Goal: Answer question/provide support: Share knowledge or assist other users

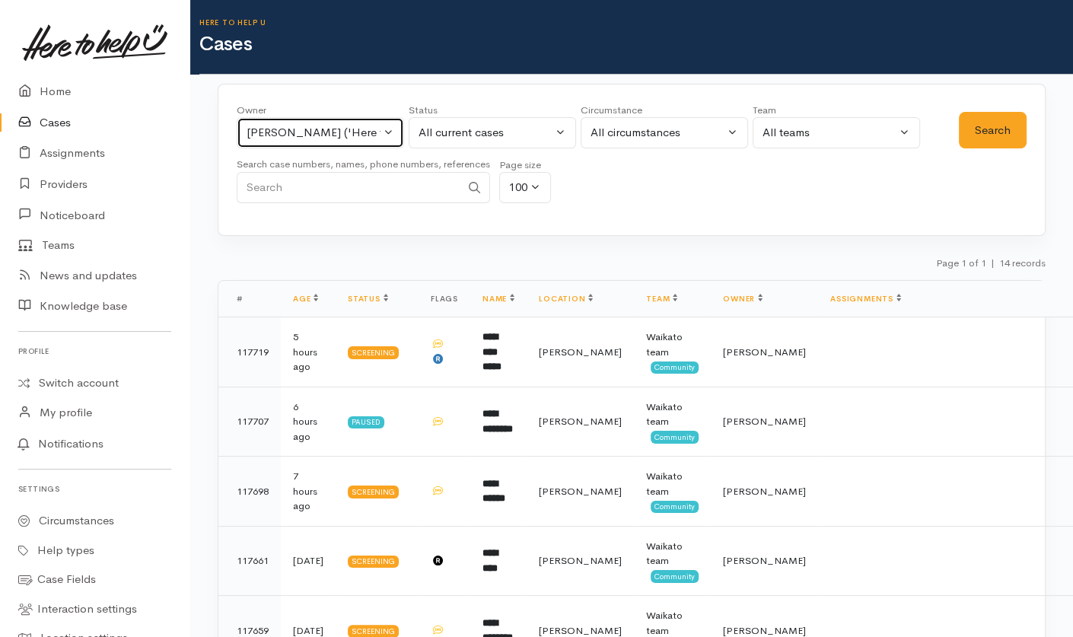
click at [369, 133] on div "Katarina Daly ('Here to help u')" at bounding box center [314, 133] width 134 height 18
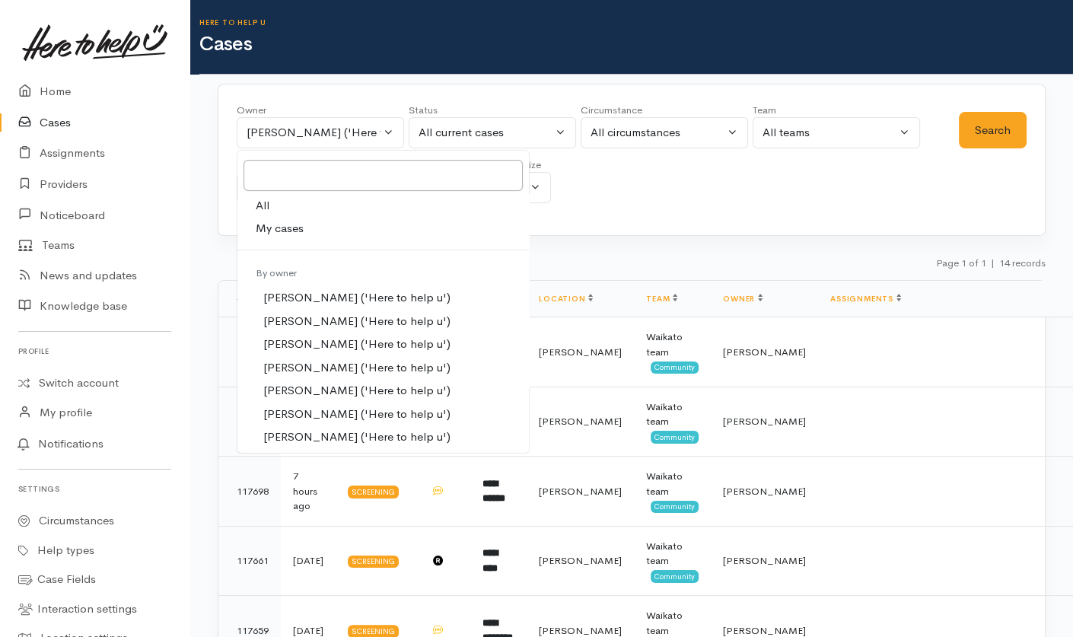
click at [280, 198] on link "All" at bounding box center [384, 206] width 292 height 24
select select "-1"
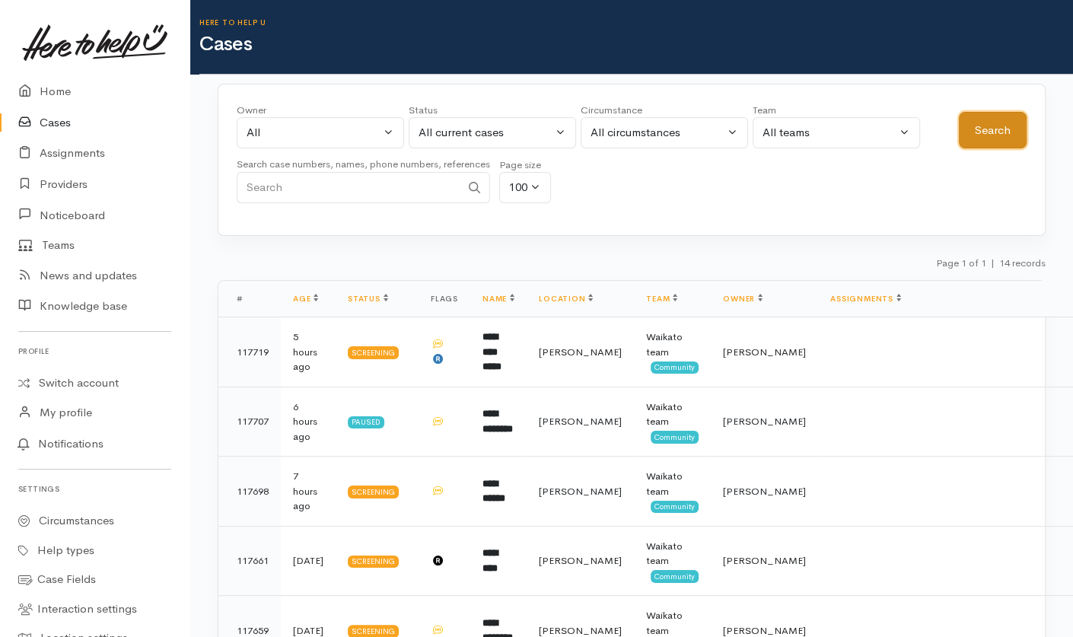
click at [1002, 125] on button "Search" at bounding box center [993, 130] width 68 height 37
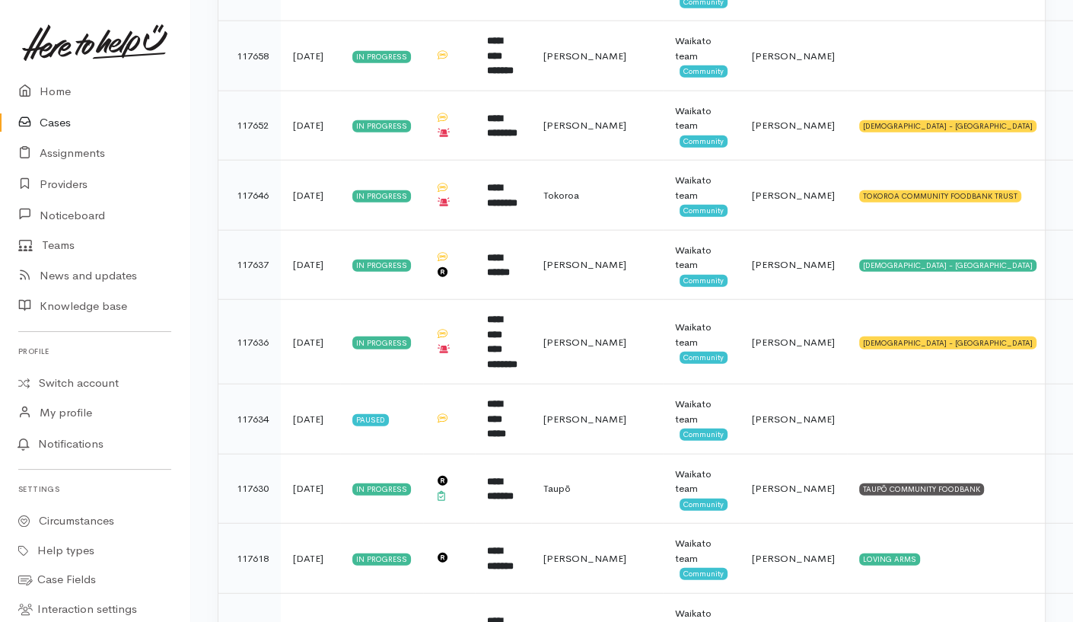
scroll to position [3156, 0]
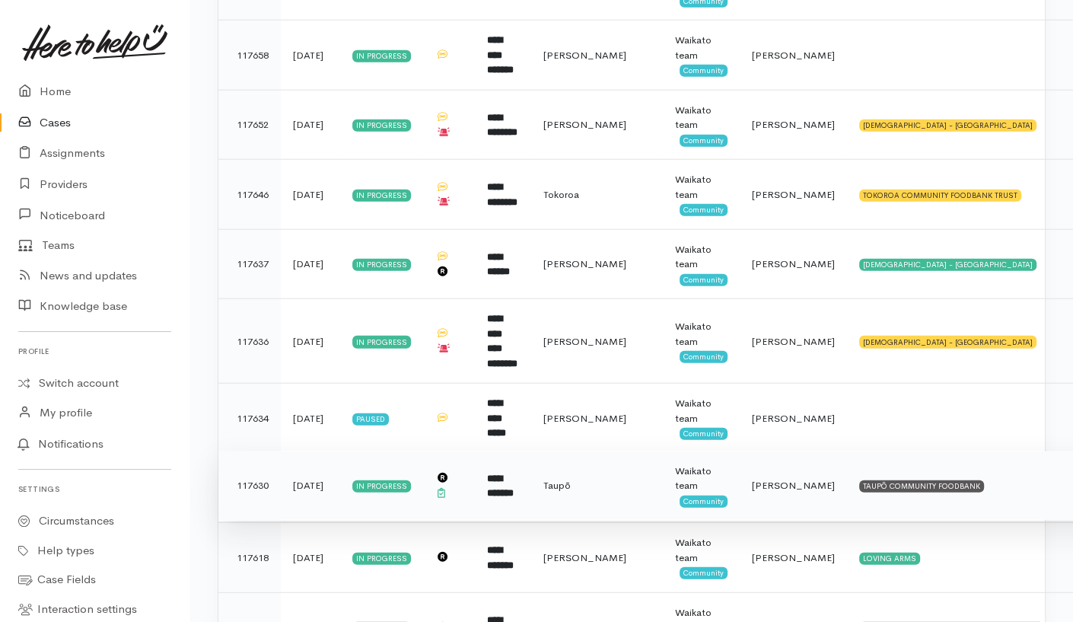
click at [998, 451] on td "TAUPŌ COMMUNITY FOODBANK" at bounding box center [1005, 486] width 317 height 70
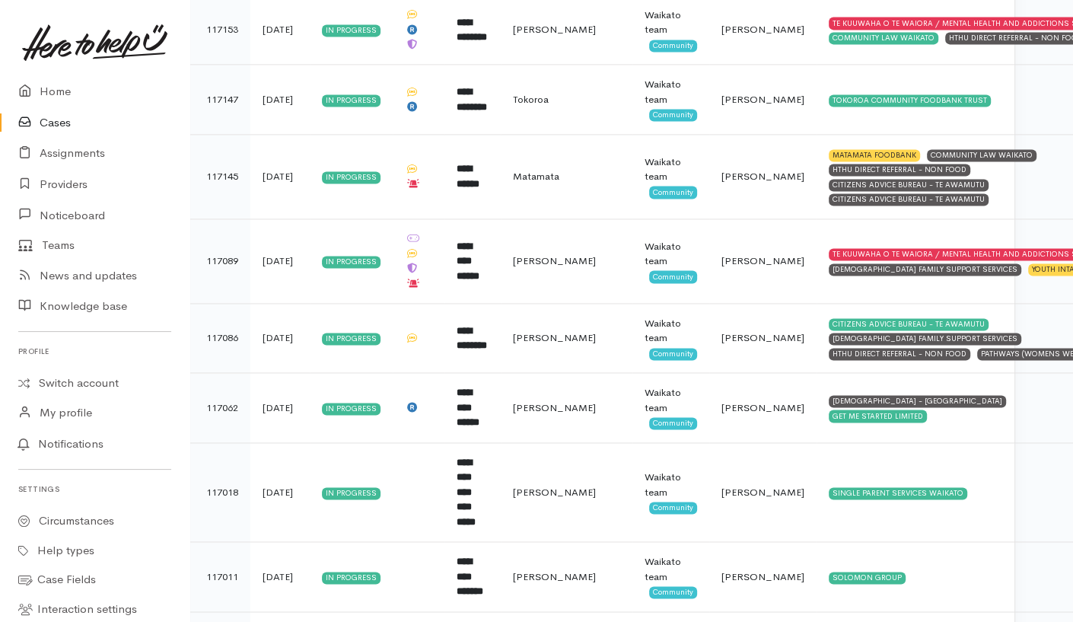
scroll to position [6783, 30]
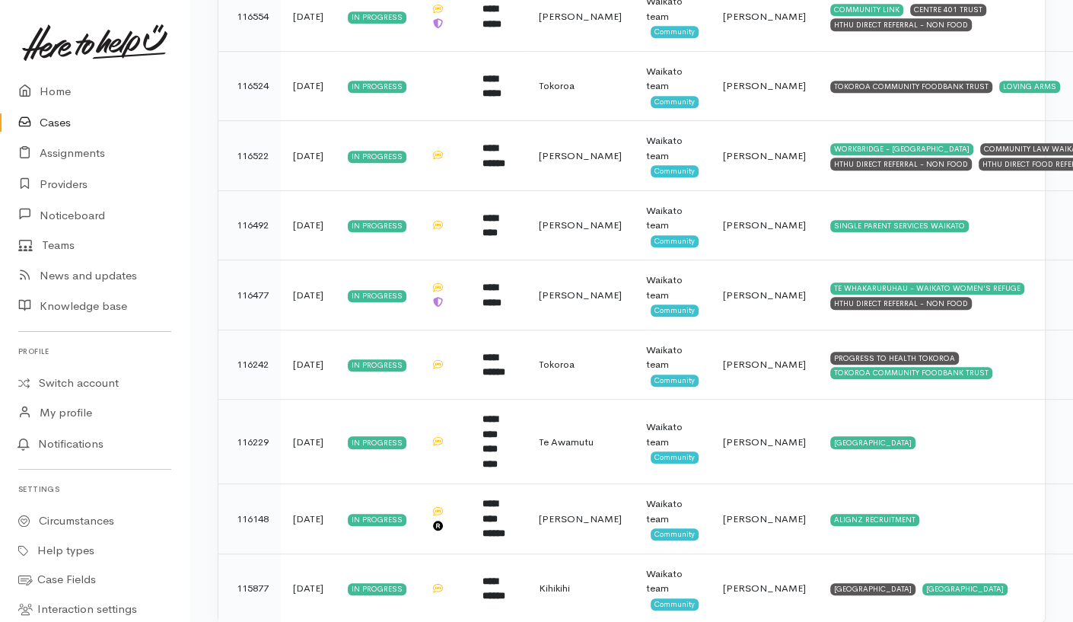
scroll to position [671, 0]
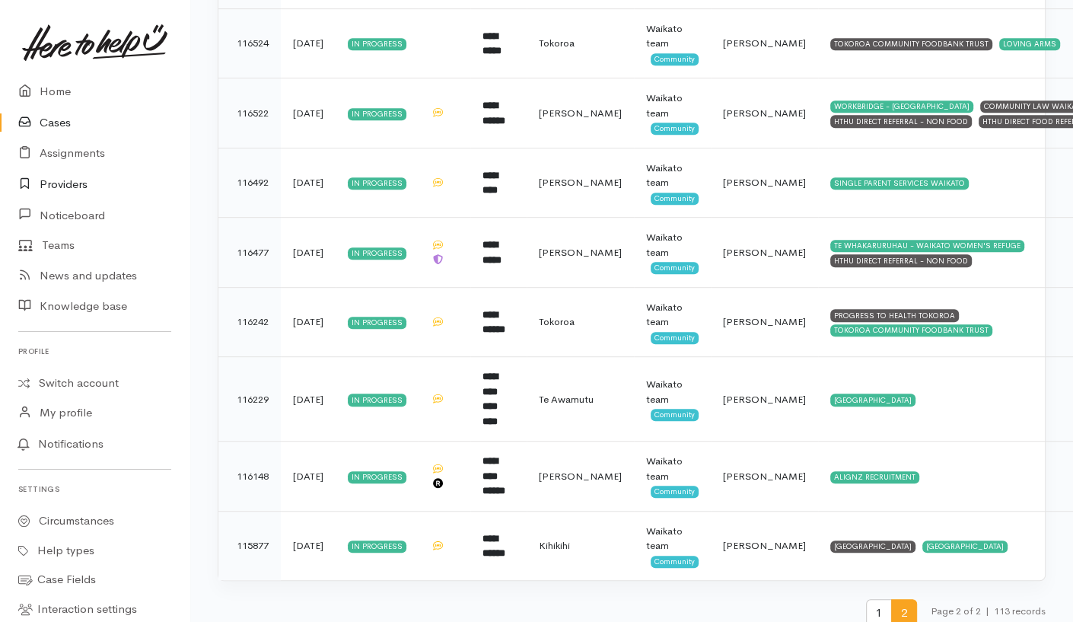
click at [75, 179] on link "Providers" at bounding box center [95, 184] width 190 height 31
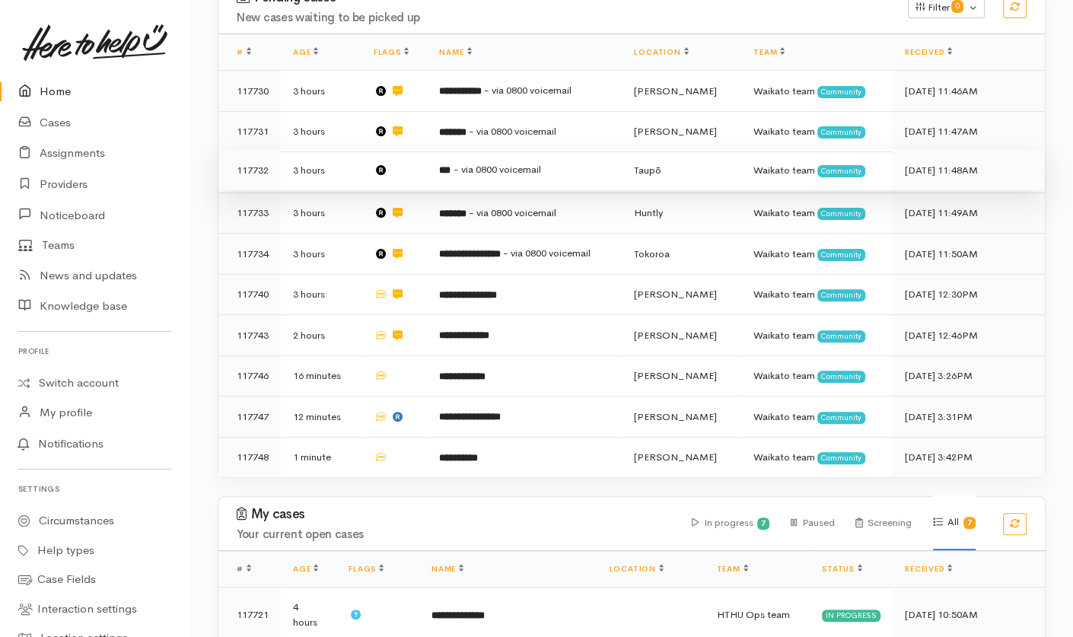
scroll to position [318, 0]
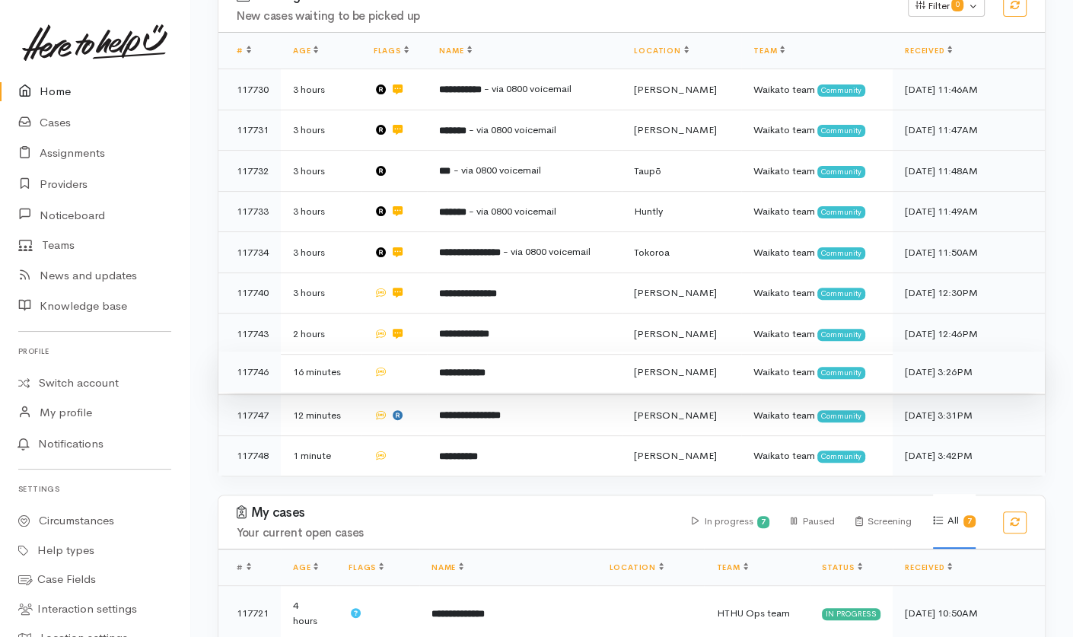
click at [406, 352] on td at bounding box center [395, 372] width 66 height 41
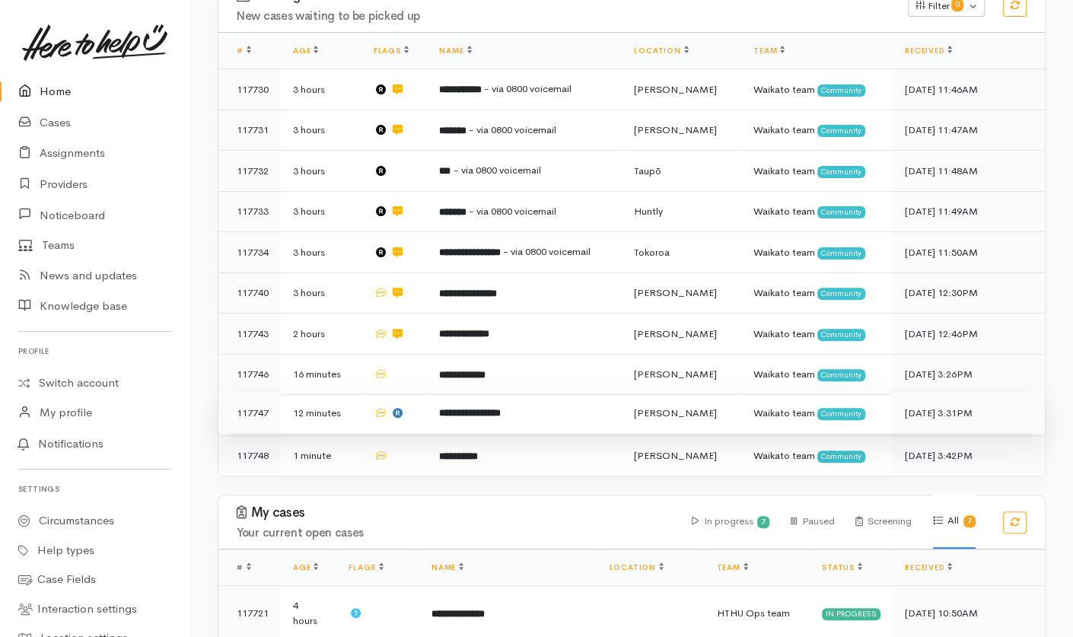
click at [493, 408] on b "**********" at bounding box center [469, 413] width 61 height 10
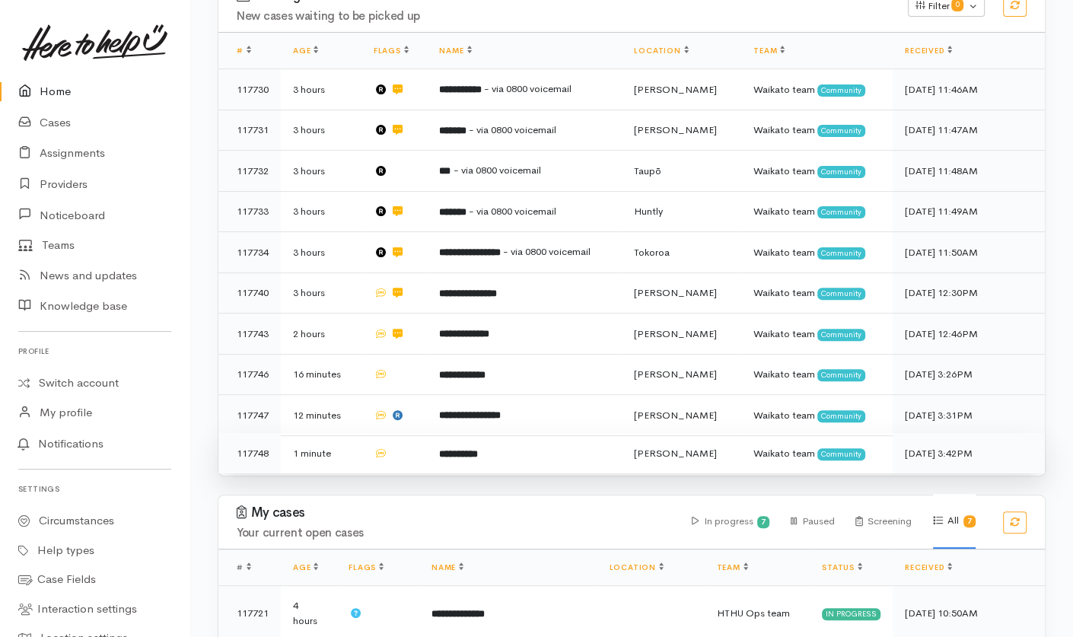
click at [477, 449] on b "**********" at bounding box center [458, 454] width 38 height 10
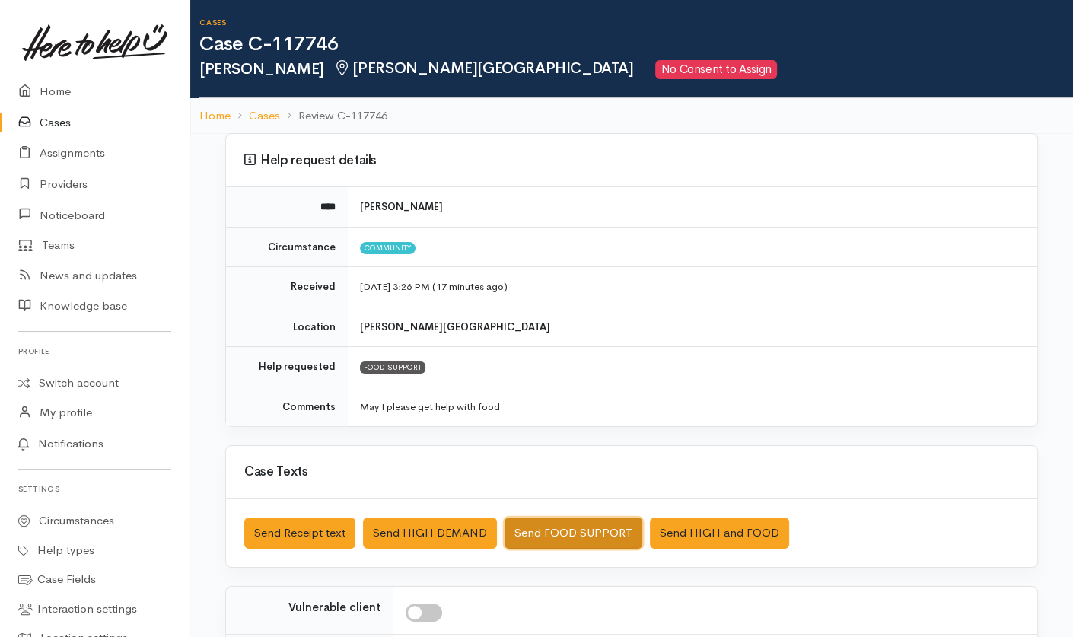
click at [552, 543] on button "Send FOOD SUPPORT" at bounding box center [574, 533] width 138 height 31
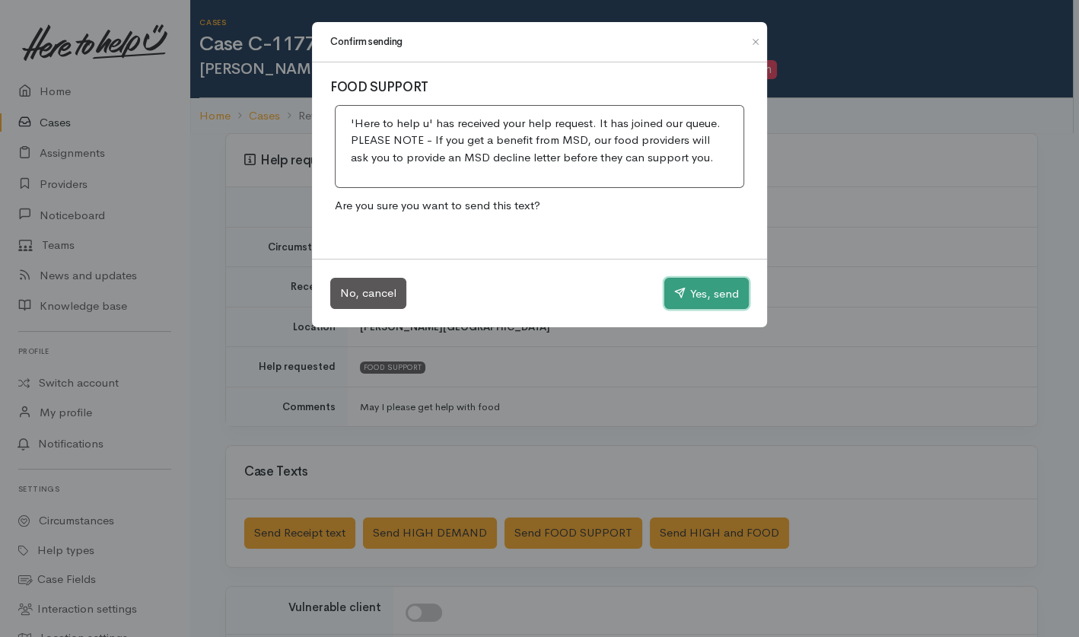
click at [692, 282] on button "Yes, send" at bounding box center [707, 294] width 84 height 32
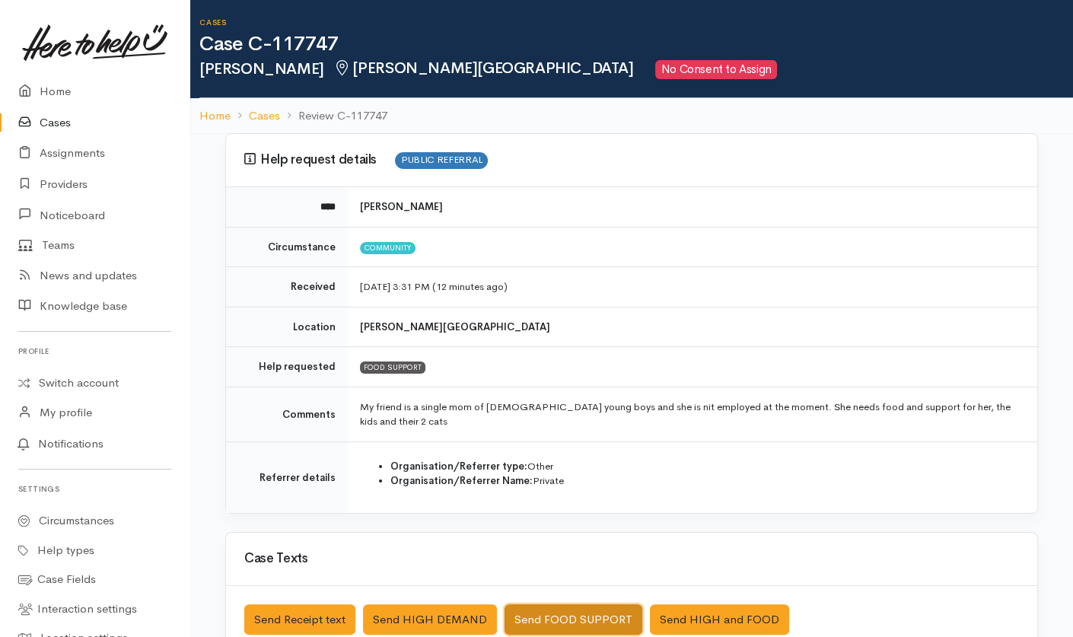
click at [569, 604] on button "Send FOOD SUPPORT" at bounding box center [574, 619] width 138 height 31
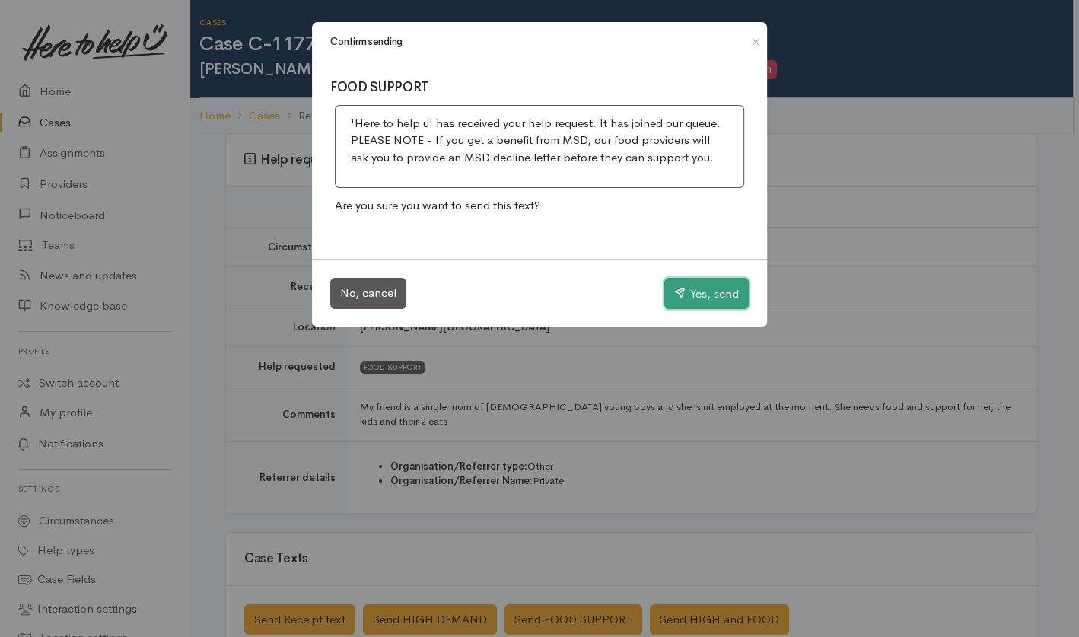
click at [730, 291] on button "Yes, send" at bounding box center [707, 294] width 84 height 32
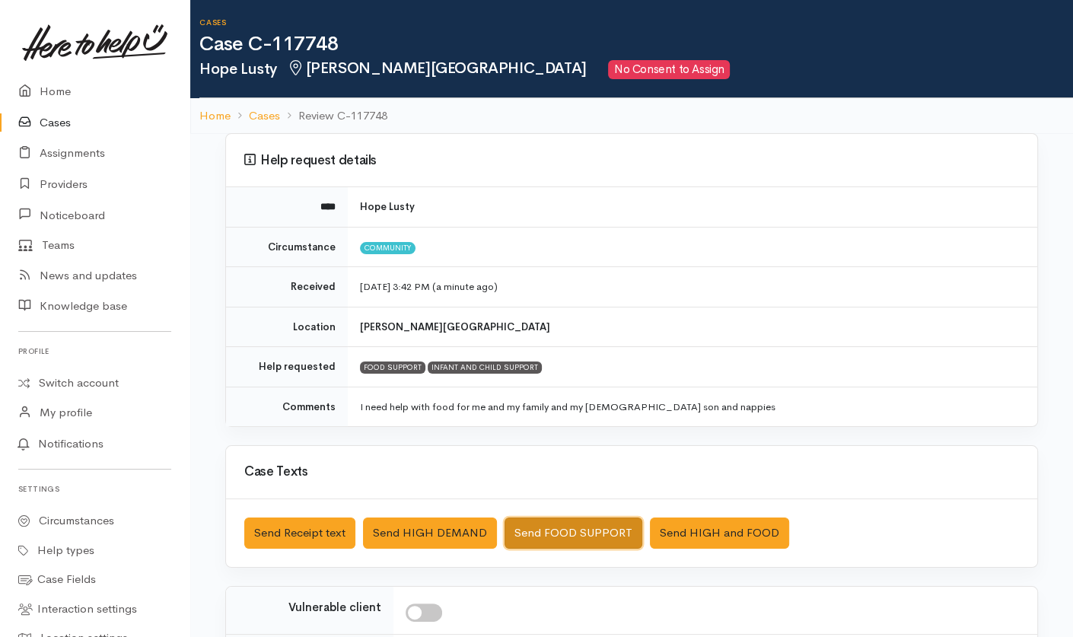
click at [579, 531] on button "Send FOOD SUPPORT" at bounding box center [574, 533] width 138 height 31
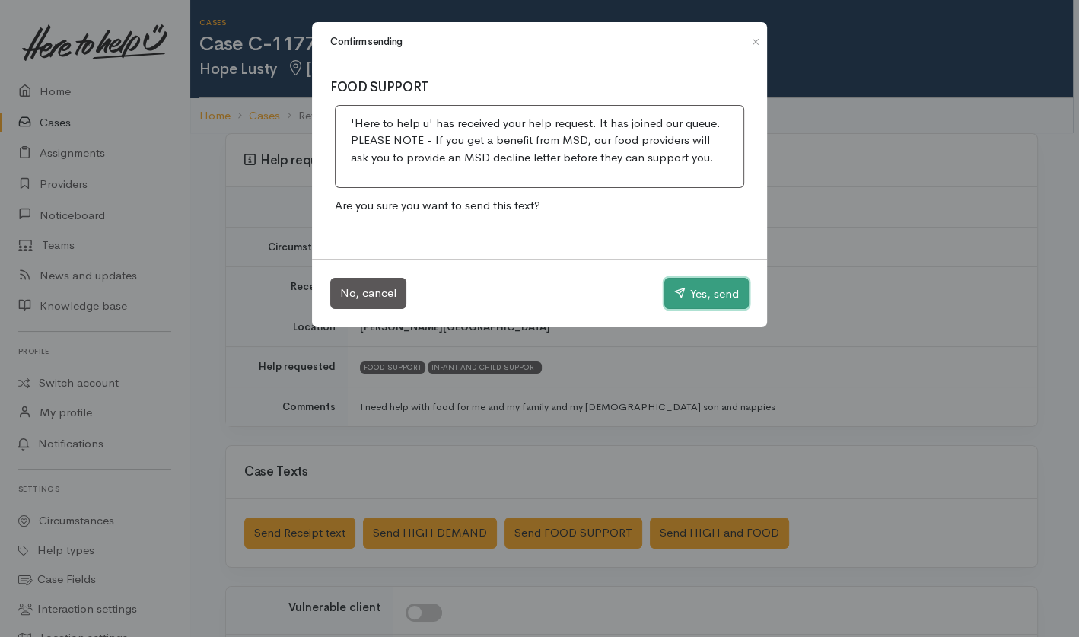
click at [698, 284] on button "Yes, send" at bounding box center [707, 294] width 84 height 32
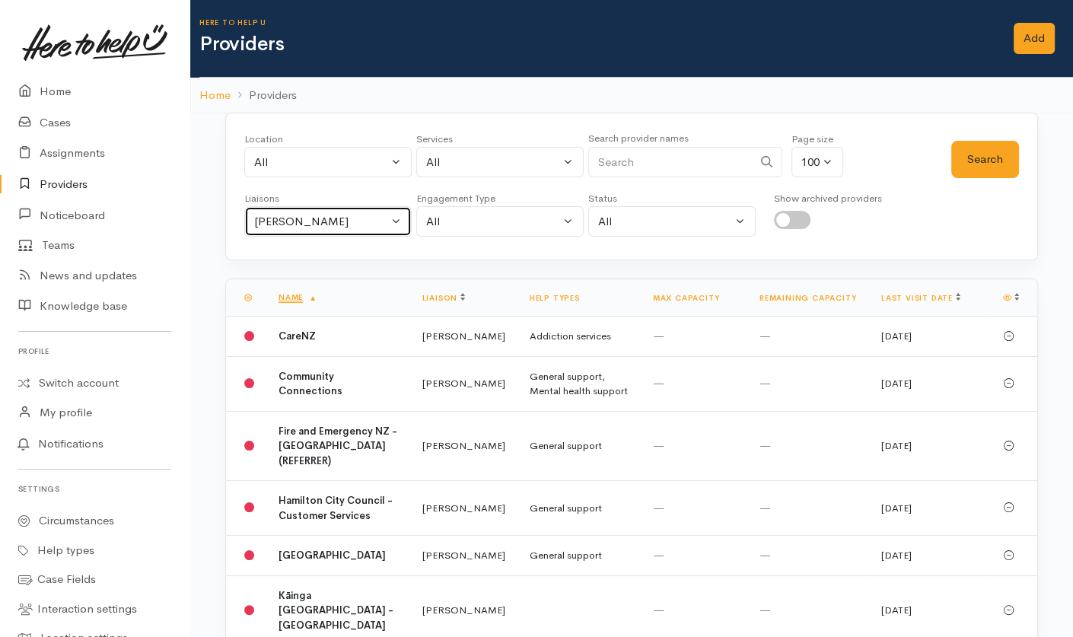
click at [320, 213] on div "Helena Kaufononga" at bounding box center [321, 222] width 134 height 18
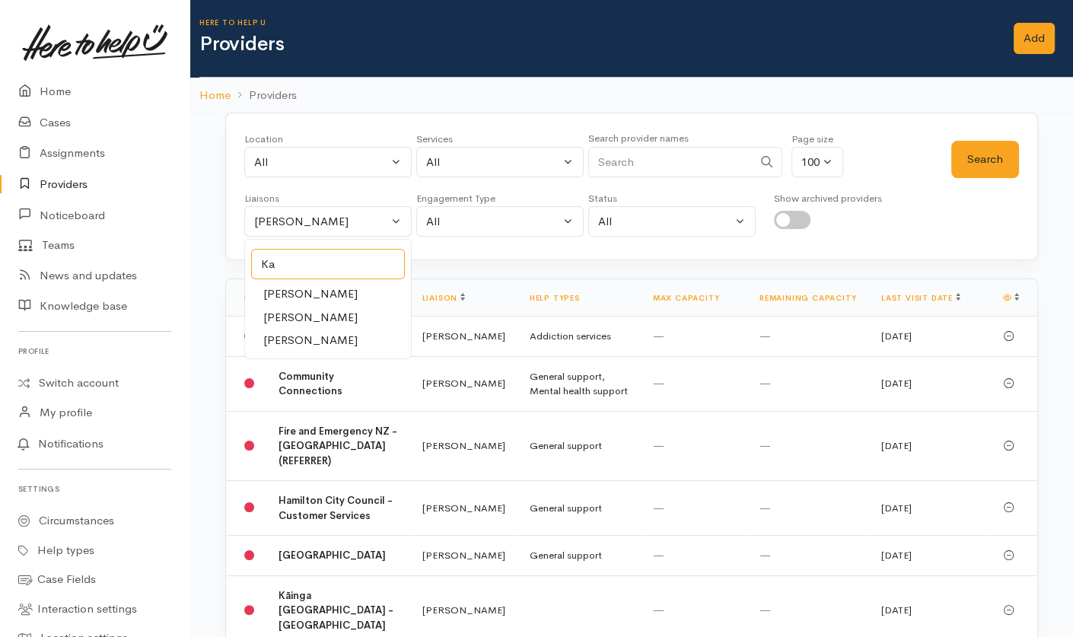
type input "Ka"
click at [308, 340] on span "[PERSON_NAME]" at bounding box center [310, 341] width 94 height 18
select select "1252"
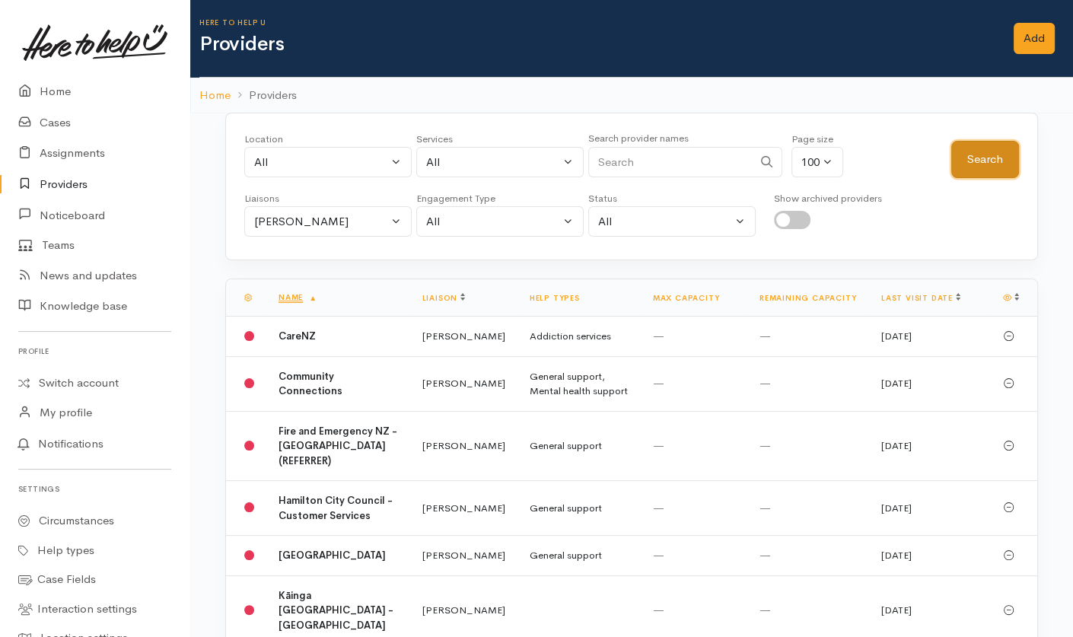
click at [985, 153] on button "Search" at bounding box center [986, 159] width 68 height 37
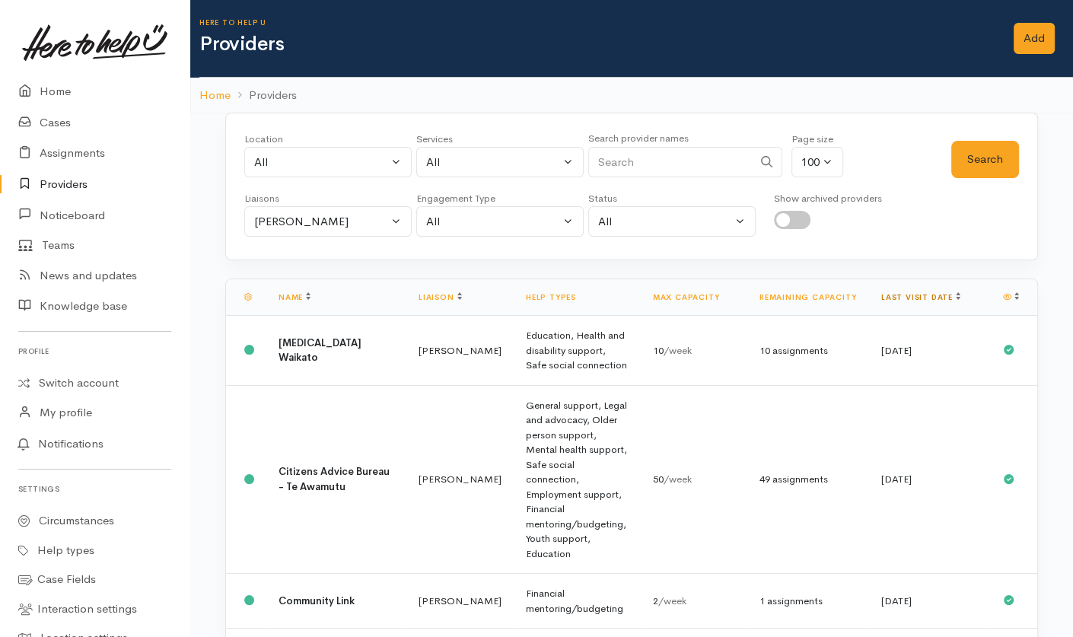
click at [925, 292] on link "Last visit date" at bounding box center [921, 297] width 79 height 10
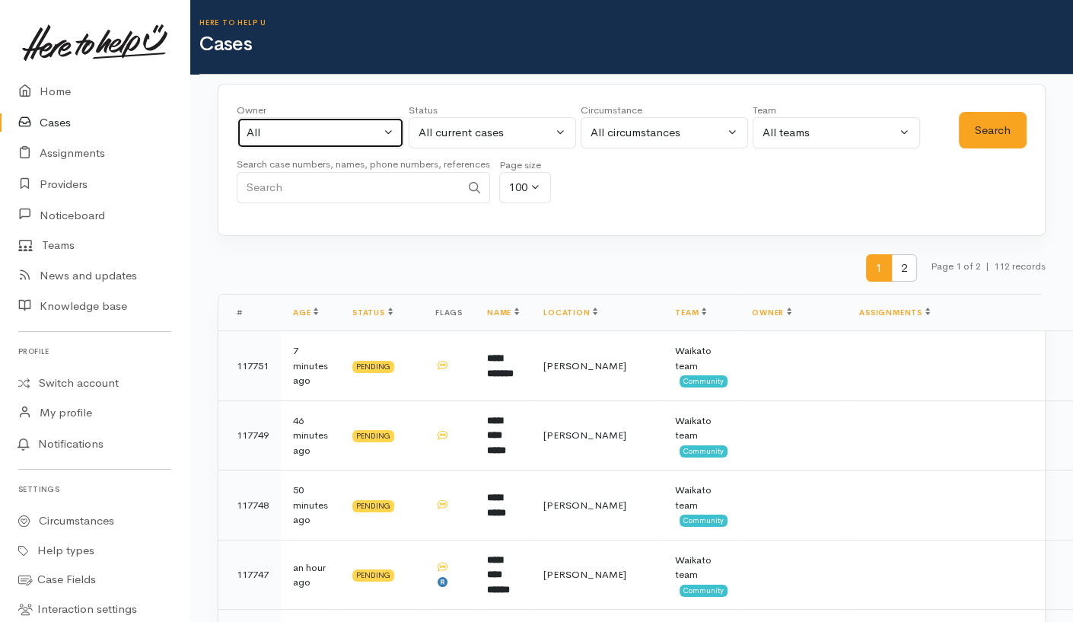
click at [371, 140] on div "All" at bounding box center [314, 133] width 134 height 18
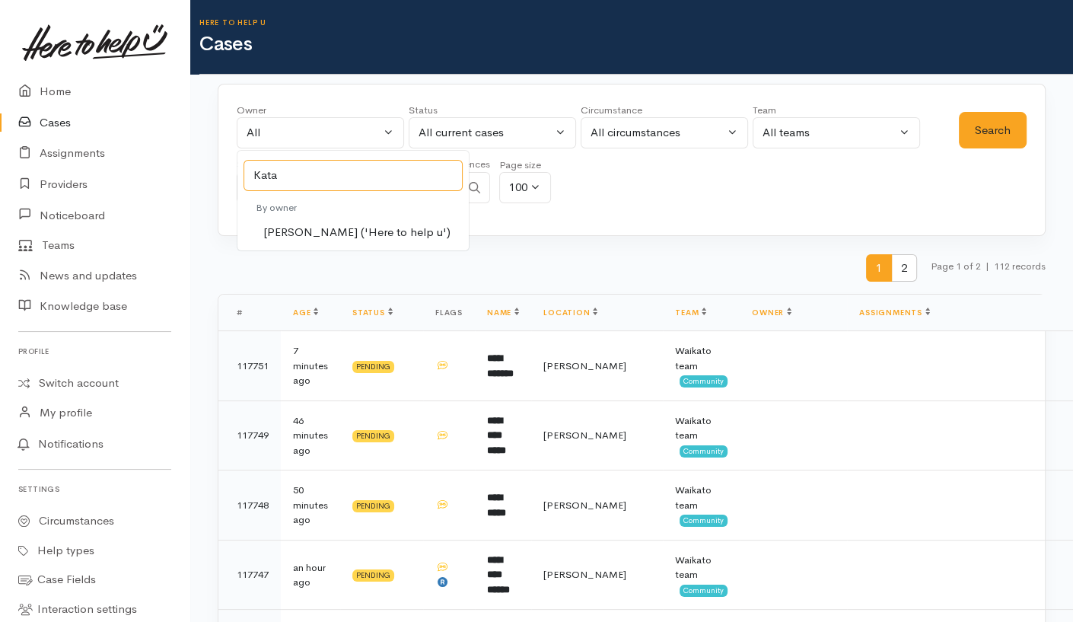
type input "Kata"
click at [337, 238] on span "[PERSON_NAME] ('Here to help u')" at bounding box center [356, 233] width 187 height 18
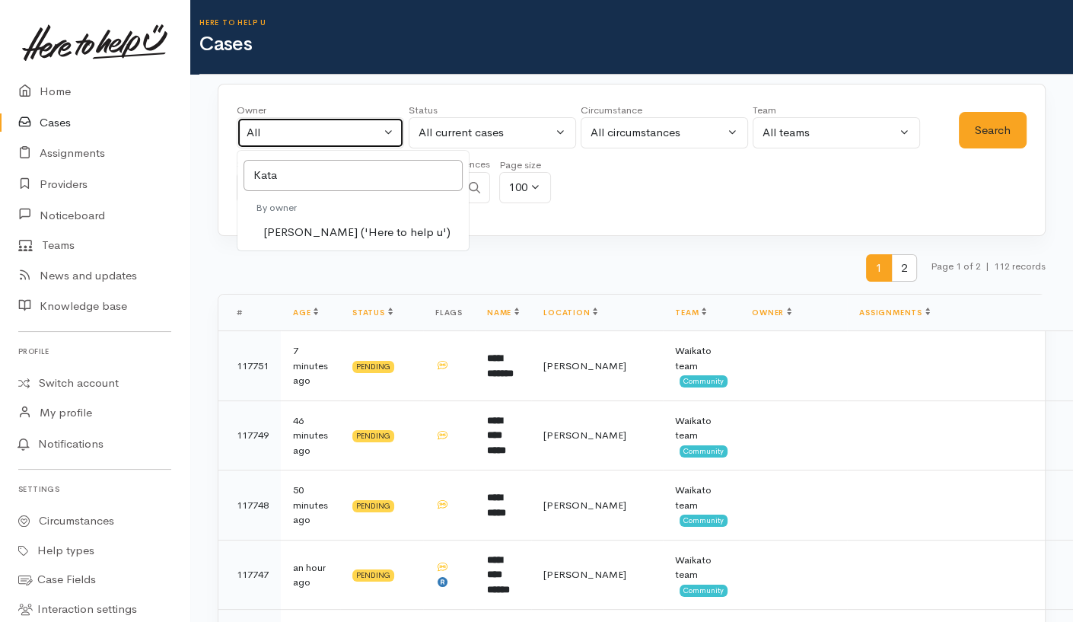
select select "1252"
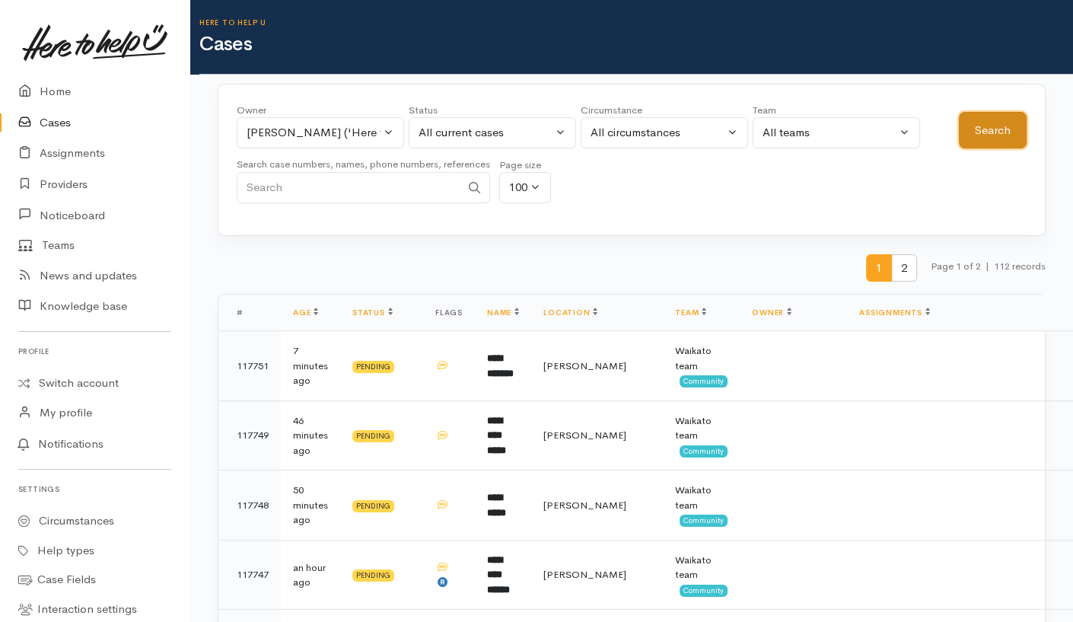
click at [975, 122] on button "Search" at bounding box center [993, 130] width 68 height 37
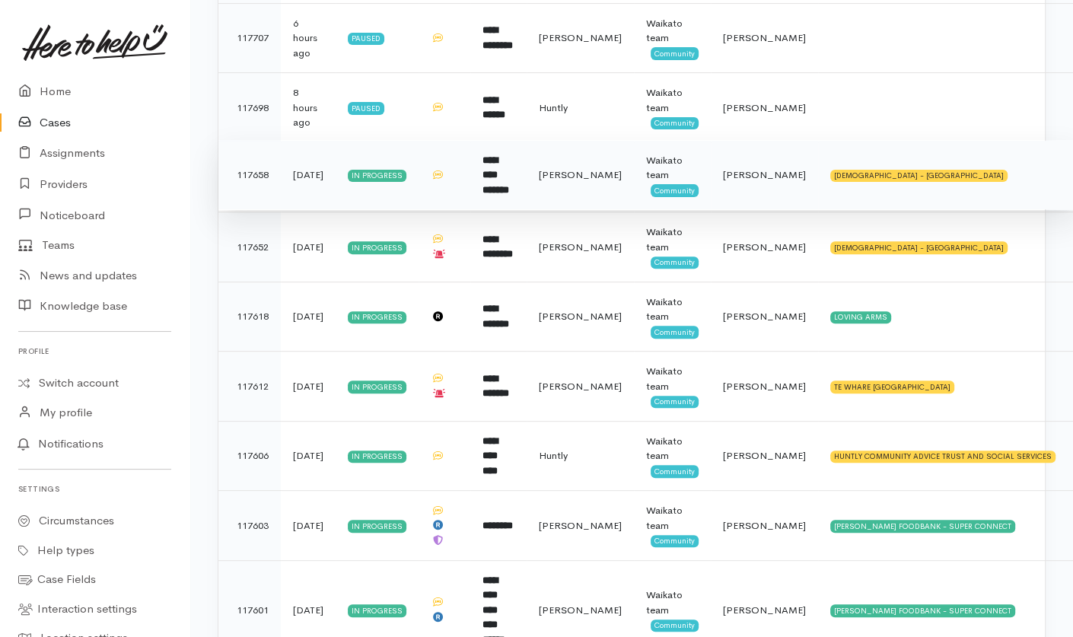
scroll to position [559, 0]
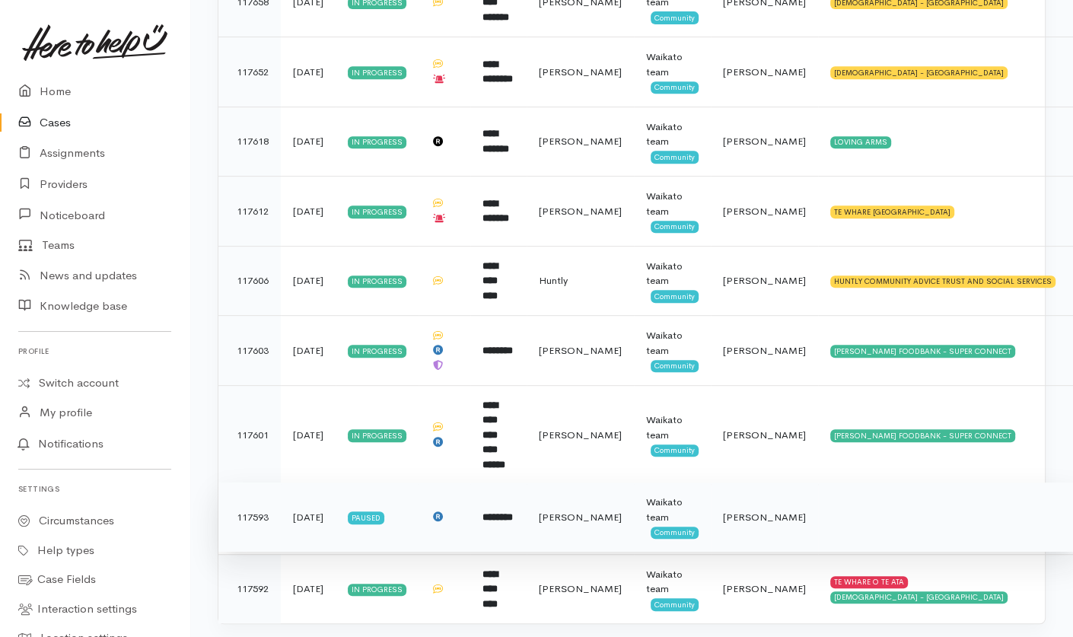
click at [518, 498] on td "********" at bounding box center [498, 518] width 56 height 70
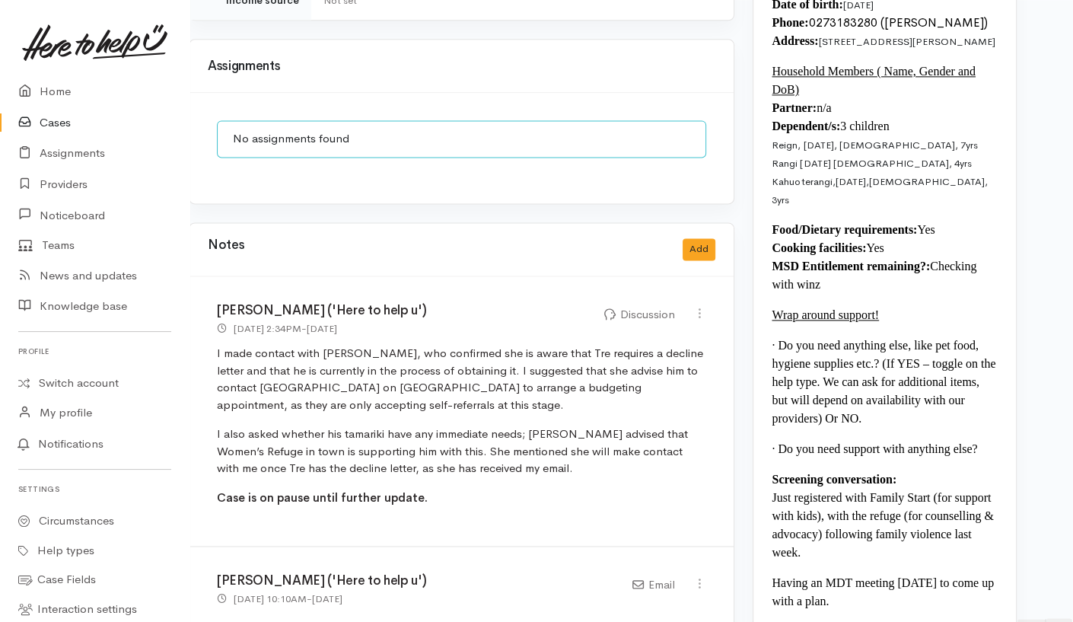
scroll to position [1701, 29]
